Goal: Information Seeking & Learning: Learn about a topic

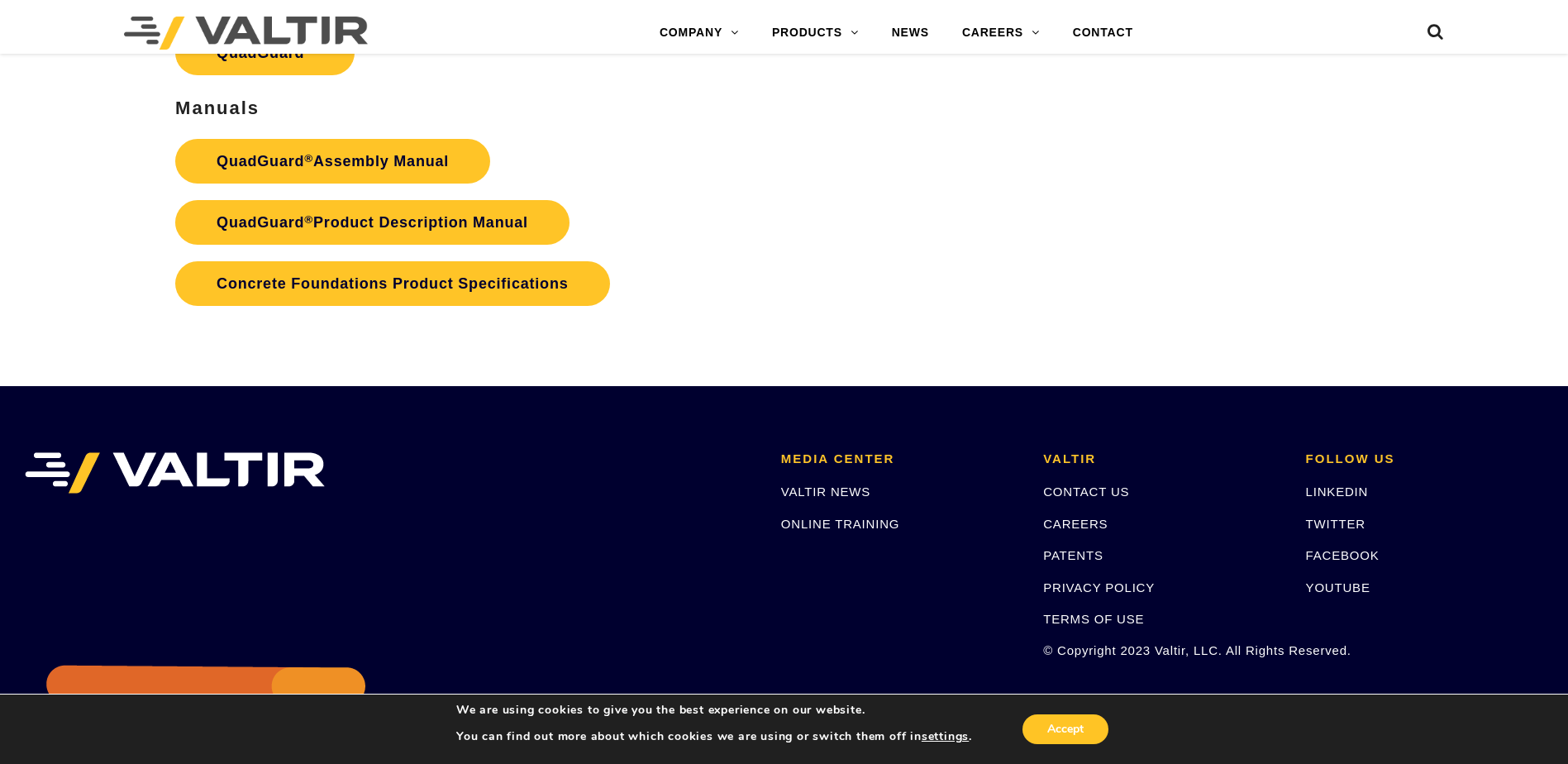
scroll to position [3556, 0]
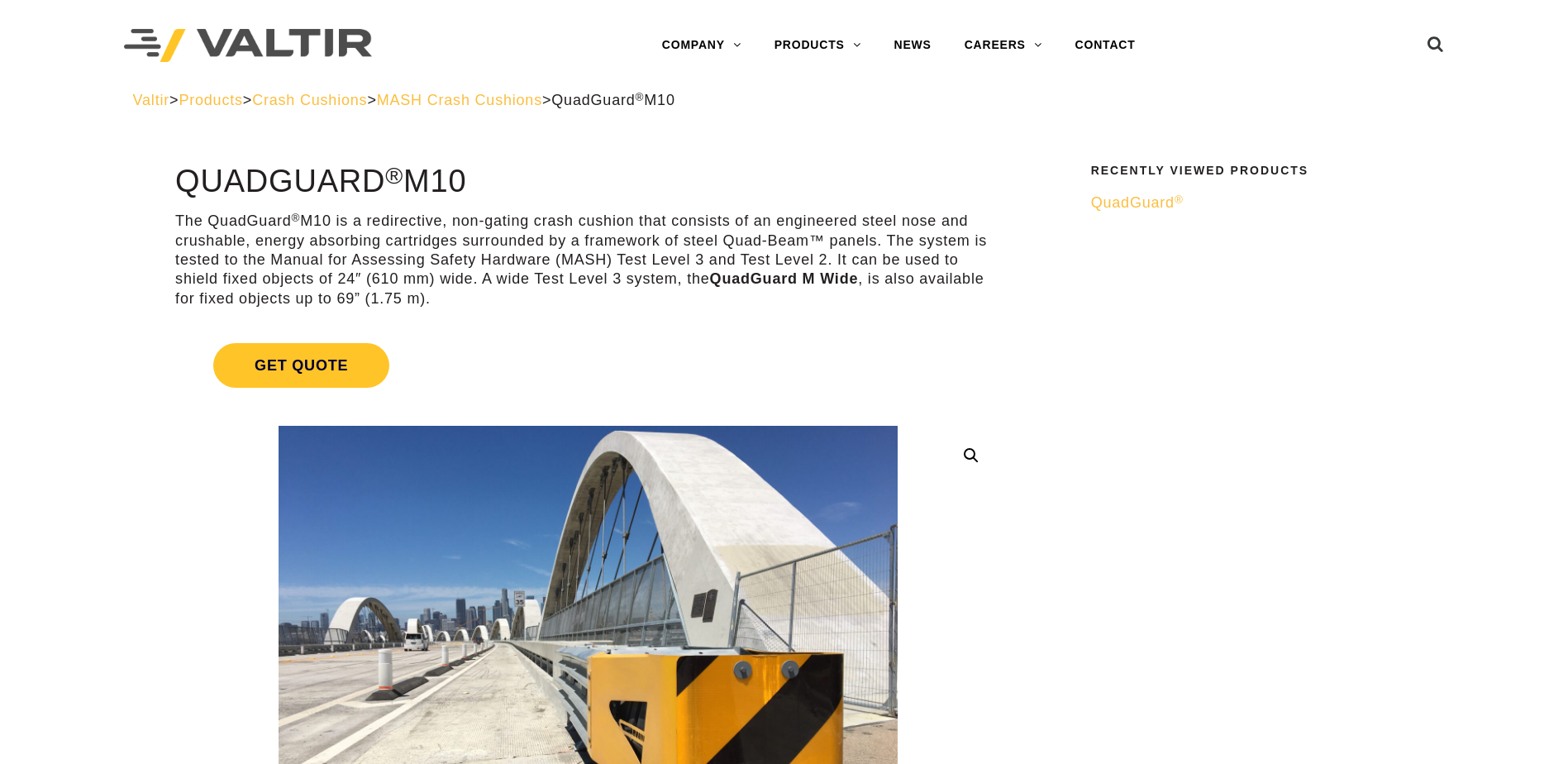
click at [520, 104] on span "MASH Crash Cushions" at bounding box center [460, 100] width 166 height 17
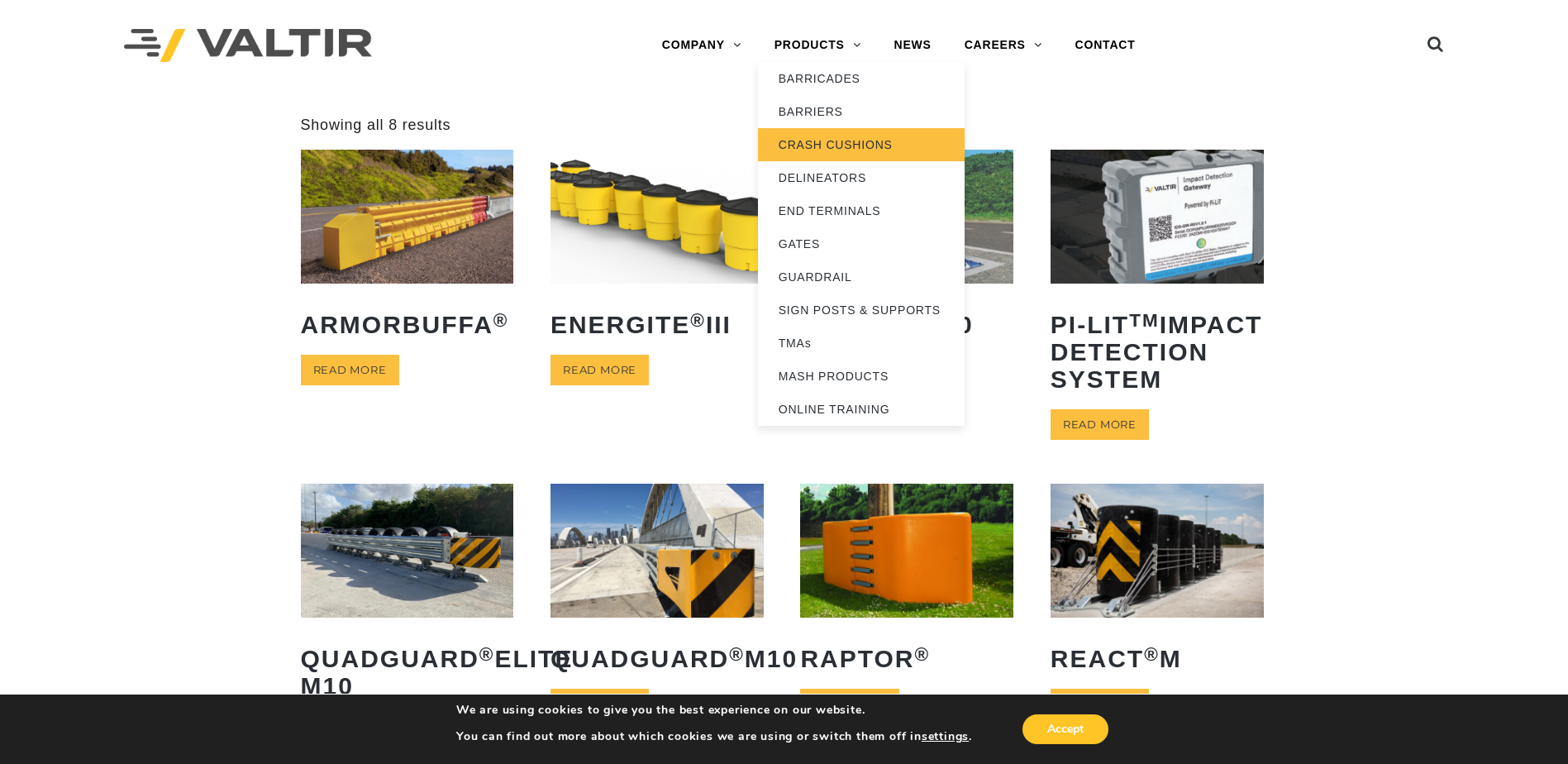
click at [833, 151] on link "CRASH CUSHIONS" at bounding box center [861, 145] width 207 height 34
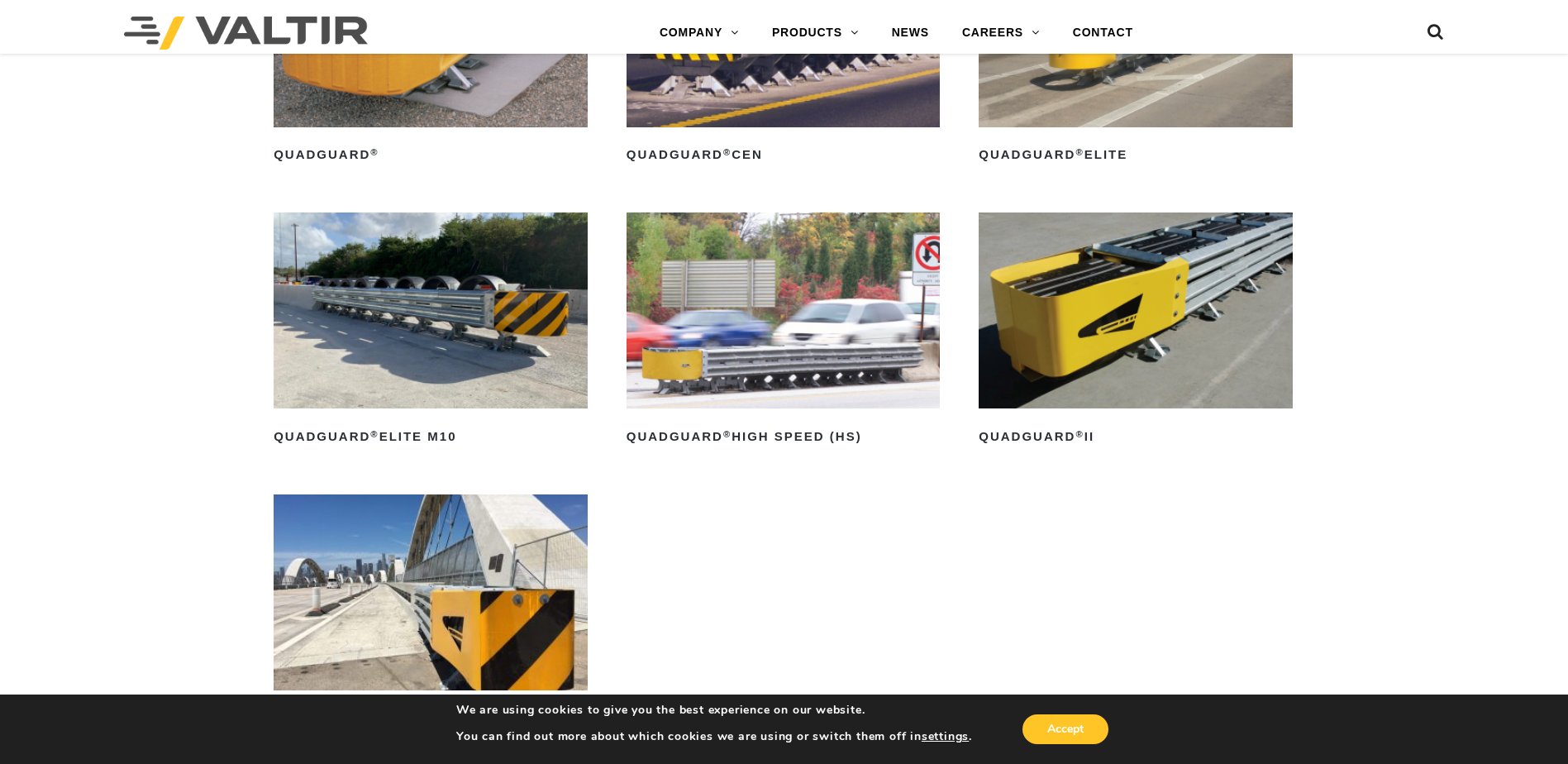
scroll to position [1157, 0]
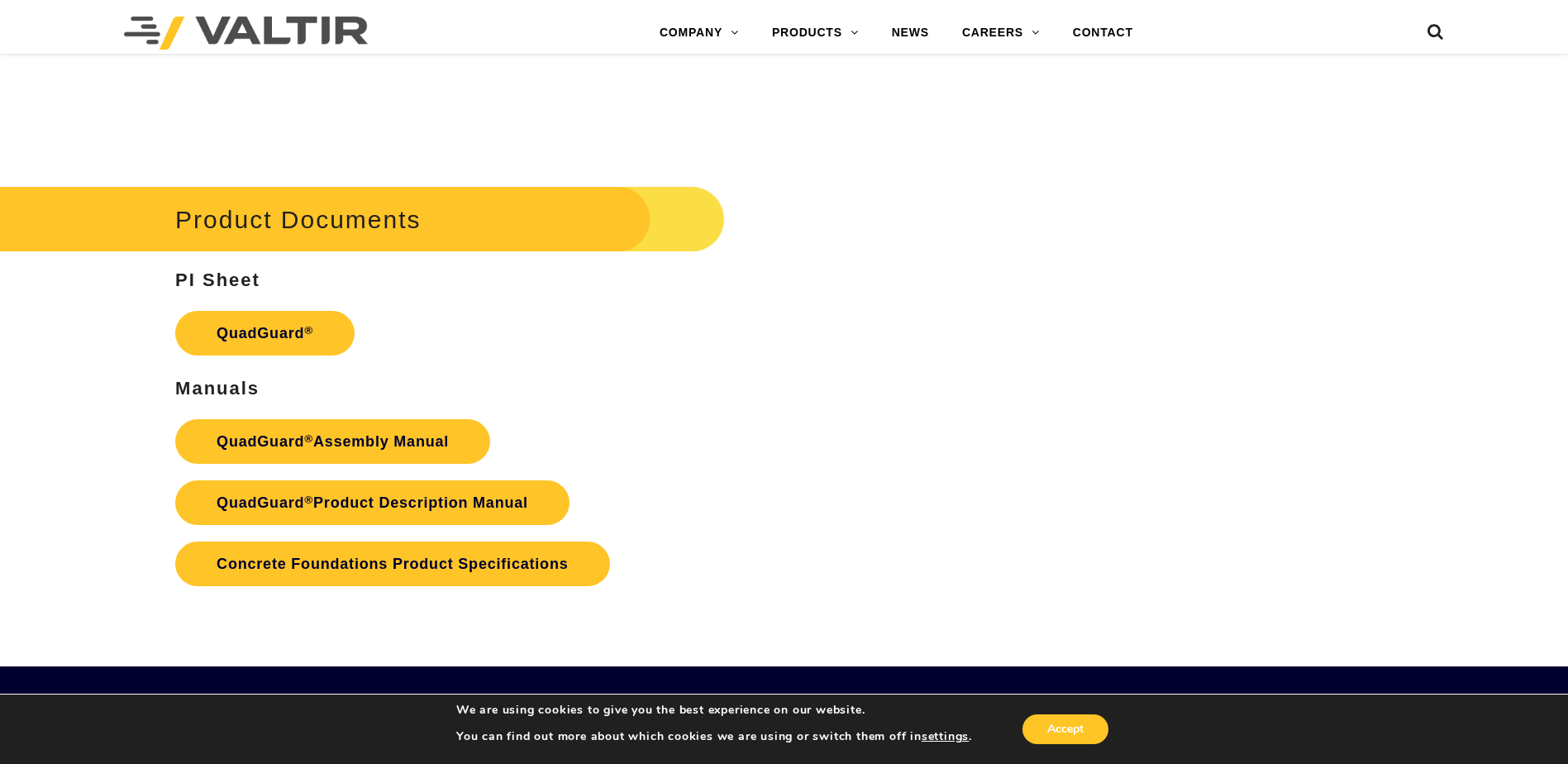
scroll to position [3307, 0]
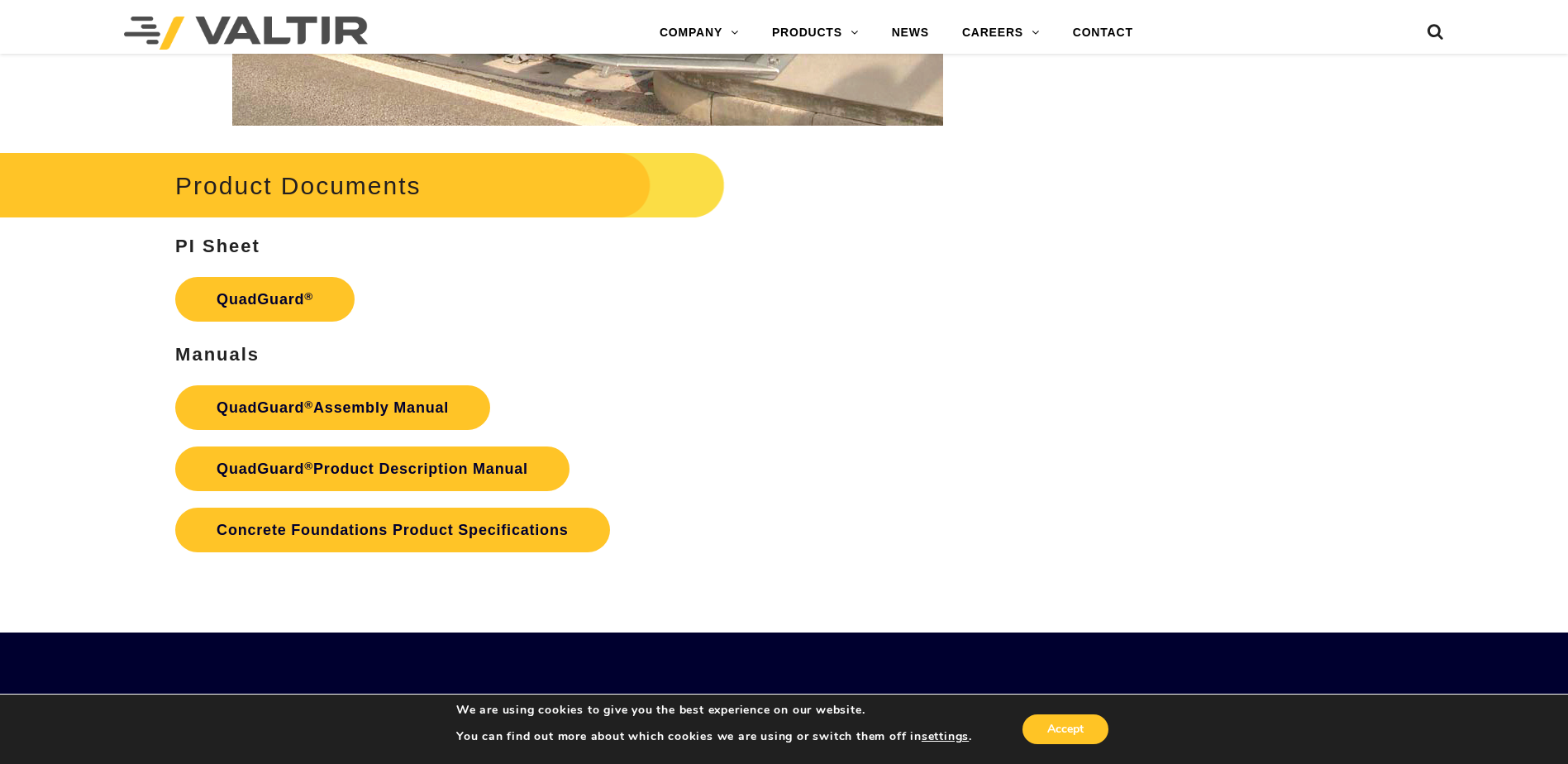
drag, startPoint x: 433, startPoint y: 399, endPoint x: 569, endPoint y: 356, distance: 142.6
click at [569, 356] on h3 "Manuals" at bounding box center [588, 355] width 826 height 20
